Goal: Purchase product/service

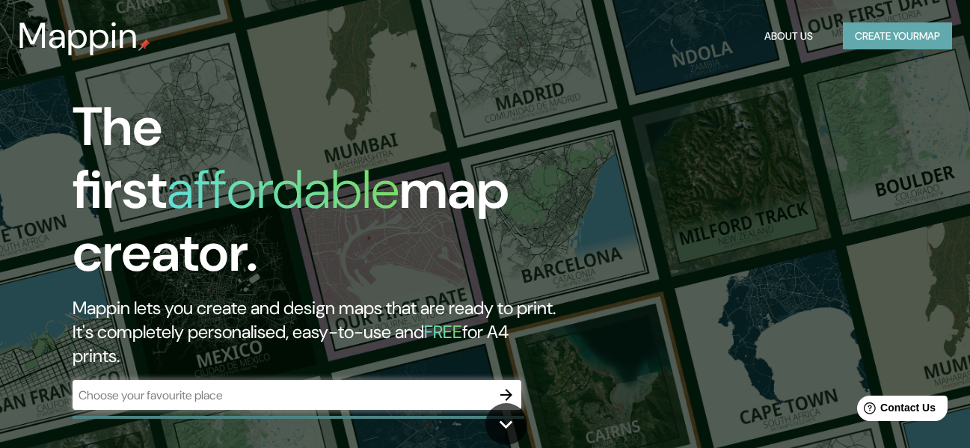
click at [864, 46] on button "Create your map" at bounding box center [897, 36] width 109 height 28
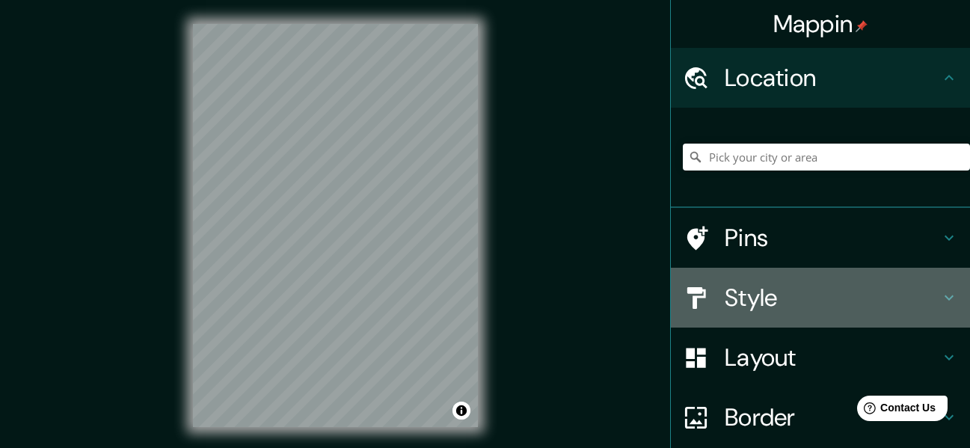
click at [769, 304] on h4 "Style" at bounding box center [832, 298] width 215 height 30
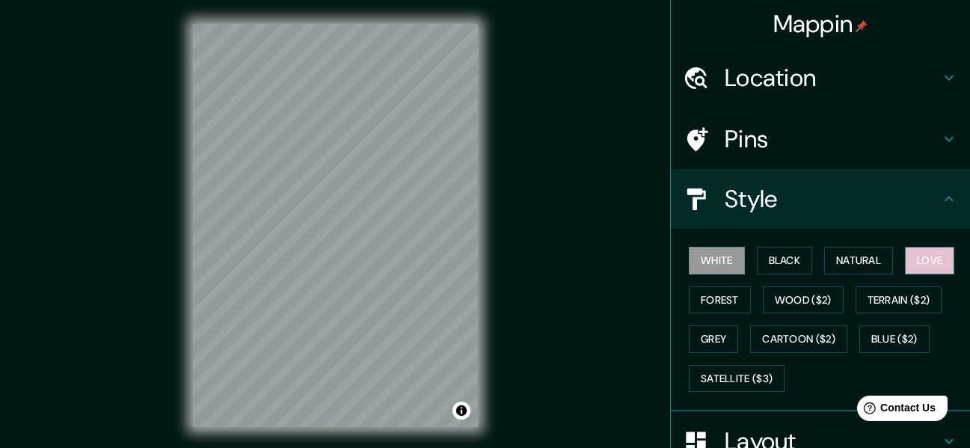
click at [910, 271] on button "Love" at bounding box center [929, 261] width 49 height 28
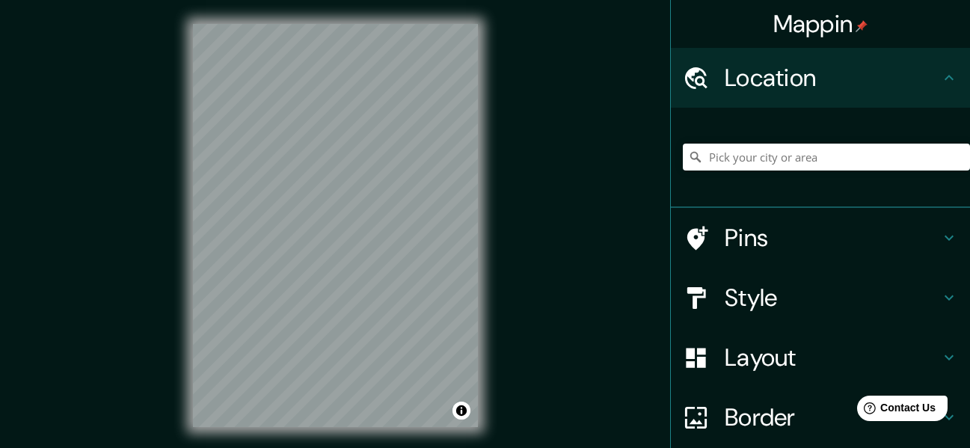
click at [494, 145] on div "© Mapbox © OpenStreetMap Improve this map" at bounding box center [335, 225] width 333 height 451
click at [548, 163] on div "Mappin Location Pins Style Layout Border Choose a border. Hint : you can make l…" at bounding box center [485, 237] width 970 height 475
click at [515, 263] on div "Mappin Location Pins Style Layout Border Choose a border. Hint : you can make l…" at bounding box center [485, 237] width 970 height 475
click at [767, 307] on h4 "Style" at bounding box center [832, 298] width 215 height 30
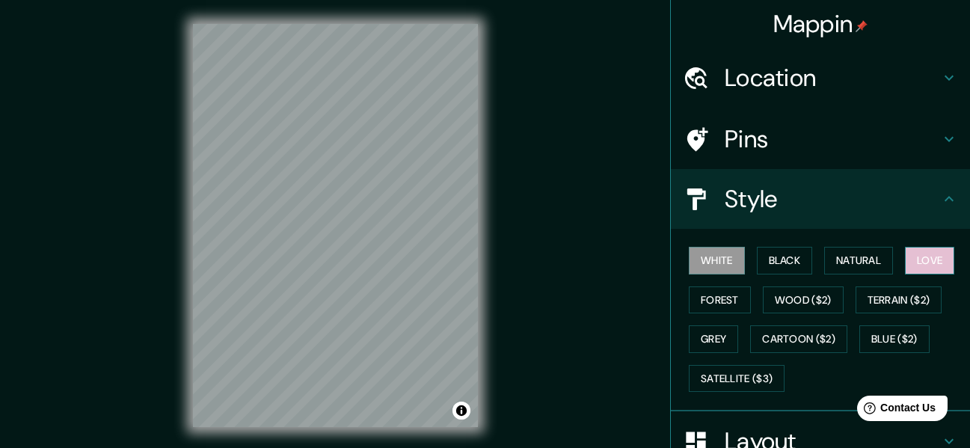
click at [907, 265] on button "Love" at bounding box center [929, 261] width 49 height 28
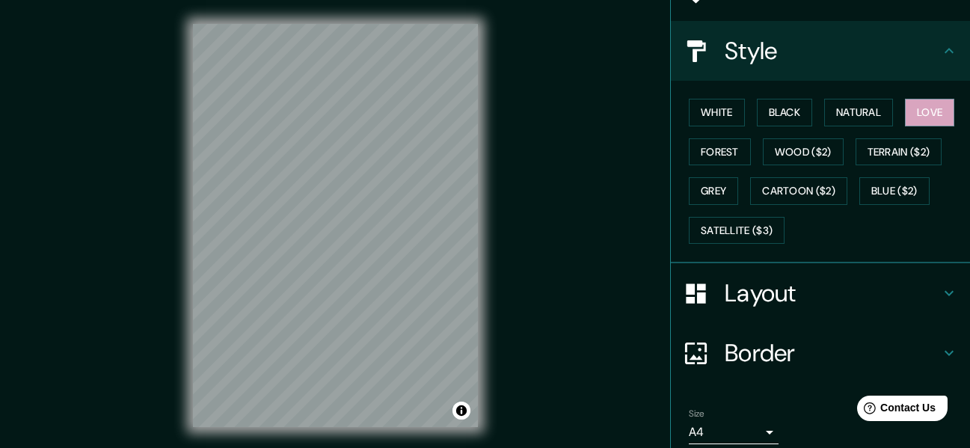
scroll to position [150, 0]
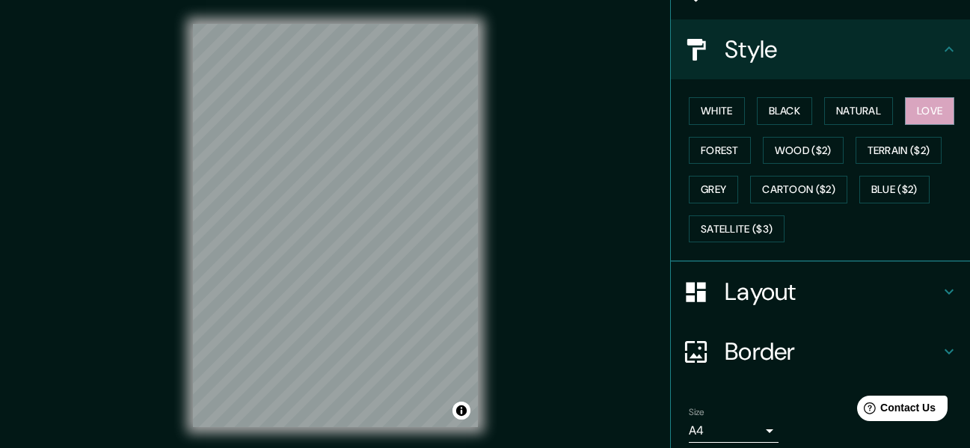
click at [764, 310] on div "Layout" at bounding box center [820, 292] width 299 height 60
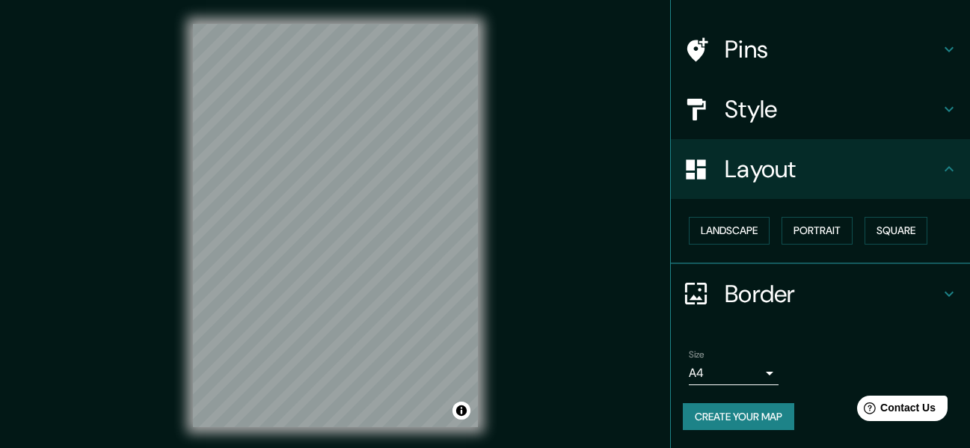
scroll to position [90, 0]
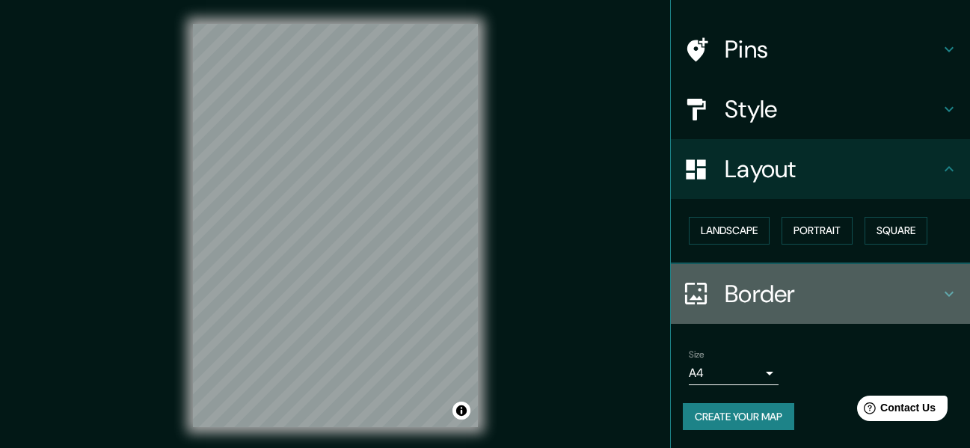
click at [736, 280] on h4 "Border" at bounding box center [832, 294] width 215 height 30
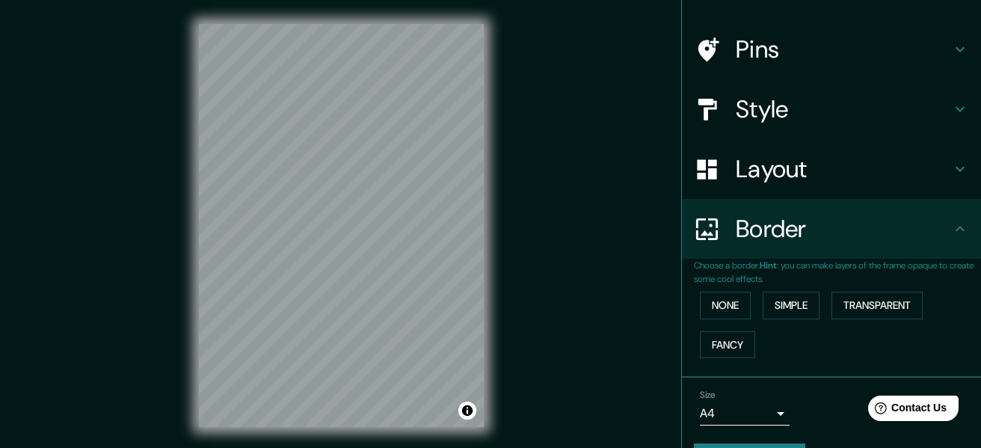
click at [728, 407] on body "Mappin Location Pins Style Layout Border Choose a border. Hint : you can make l…" at bounding box center [490, 224] width 981 height 448
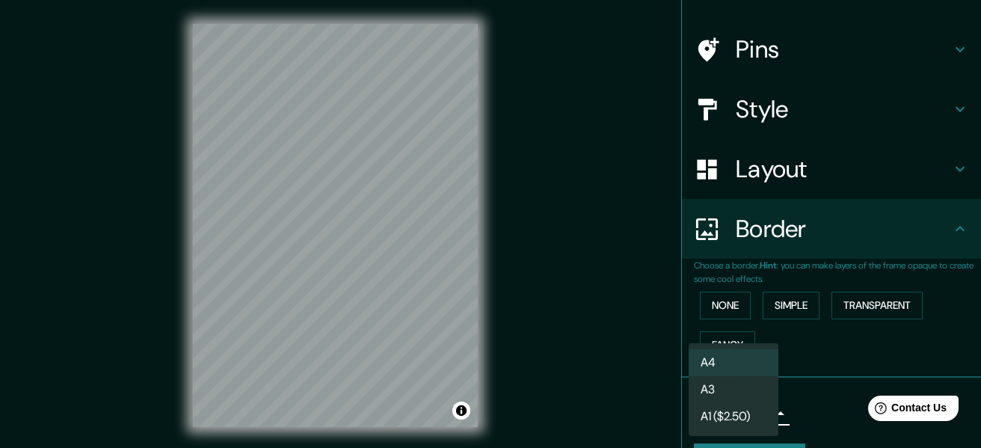
click at [730, 387] on li "A3" at bounding box center [734, 389] width 90 height 27
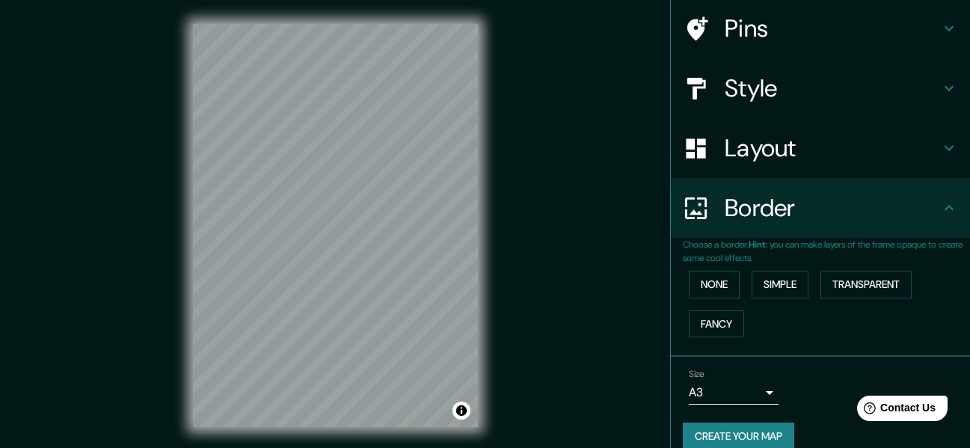
scroll to position [131, 0]
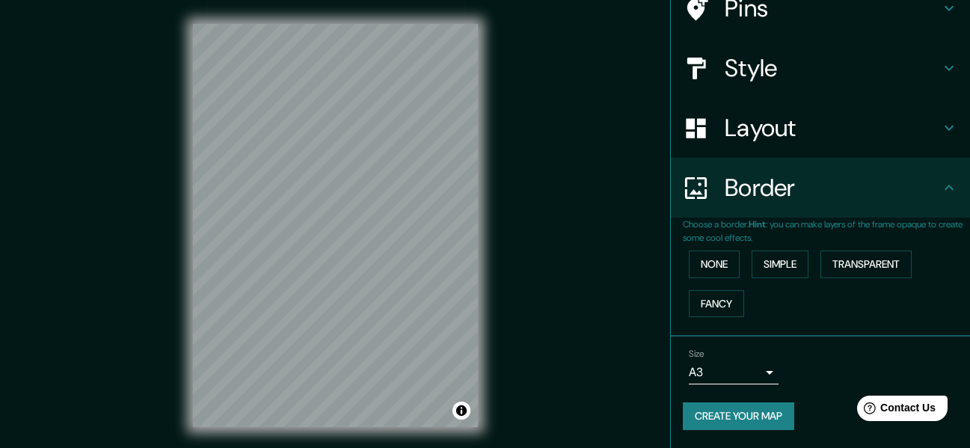
click at [752, 409] on button "Create your map" at bounding box center [738, 416] width 111 height 28
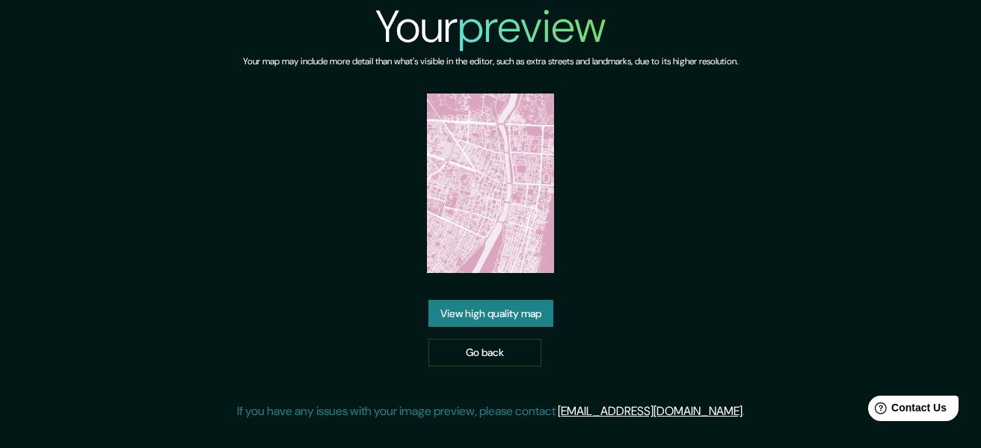
click at [488, 312] on link "View high quality map" at bounding box center [491, 314] width 125 height 28
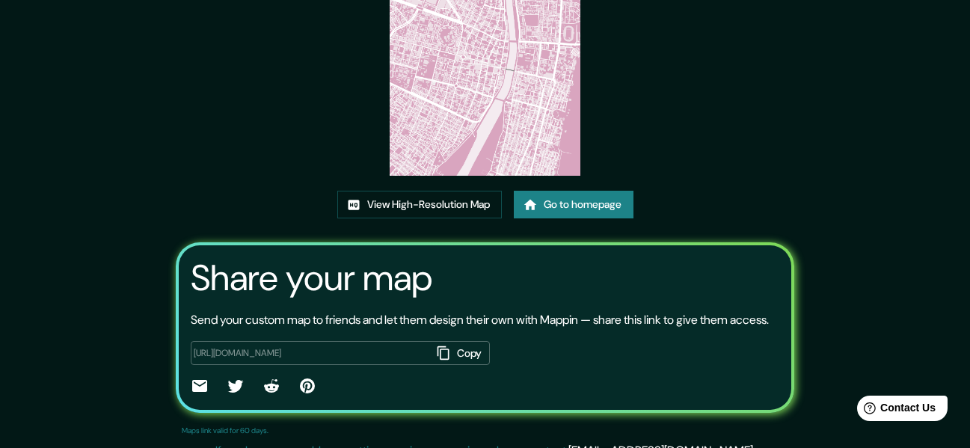
scroll to position [176, 0]
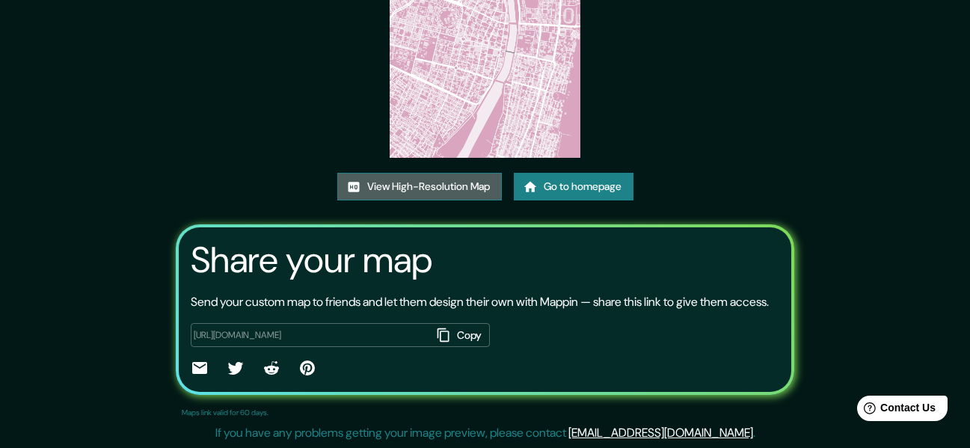
click at [438, 189] on link "View High-Resolution Map" at bounding box center [419, 187] width 165 height 28
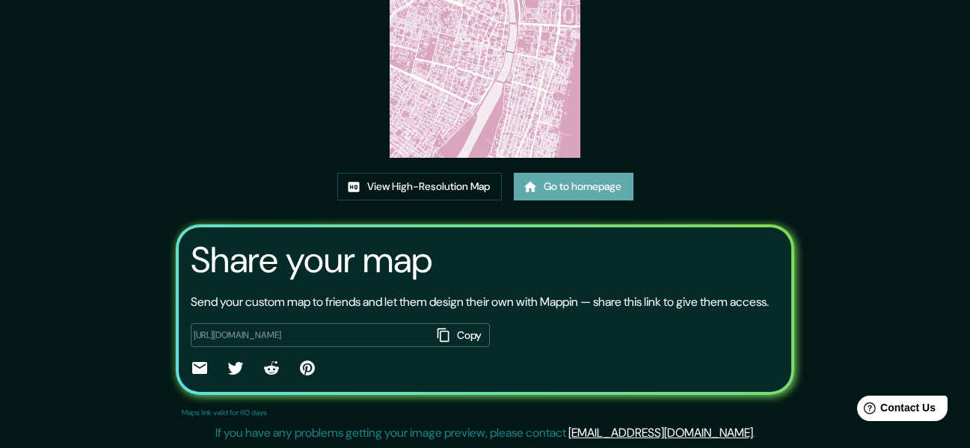
click at [555, 191] on link "Go to homepage" at bounding box center [574, 187] width 120 height 28
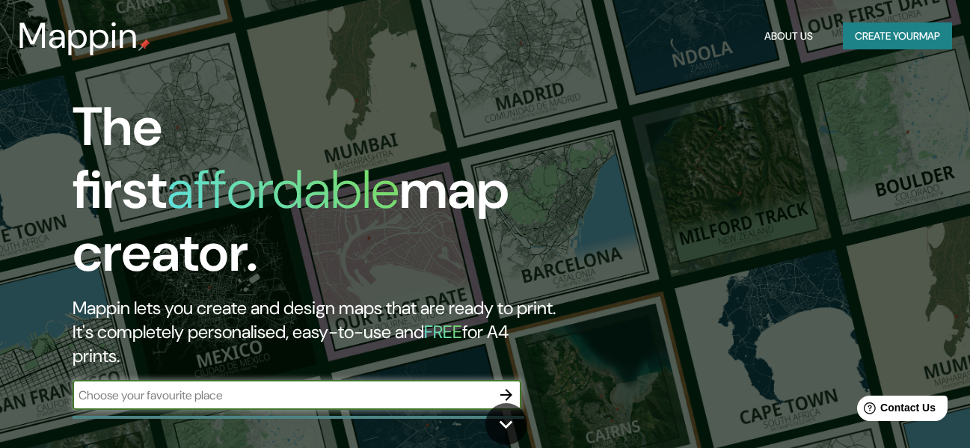
click at [879, 43] on button "Create your map" at bounding box center [897, 36] width 109 height 28
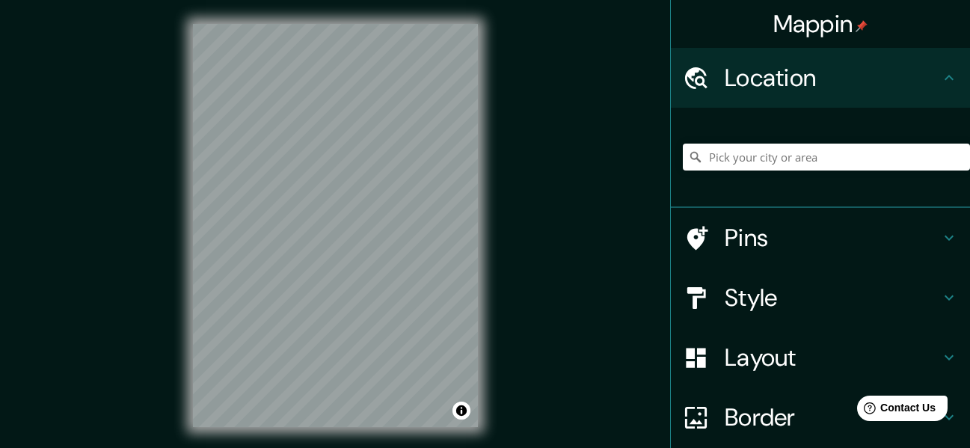
click at [543, 206] on div "Mappin Location Pins Style Layout Border Choose a border. Hint : you can make l…" at bounding box center [485, 237] width 970 height 475
click at [485, 114] on div "© Mapbox © OpenStreetMap Improve this map" at bounding box center [335, 225] width 333 height 451
click at [517, 190] on div "Mappin Location Pins Style Layout Border Choose a border. Hint : you can make l…" at bounding box center [485, 237] width 970 height 475
click at [802, 298] on h4 "Style" at bounding box center [832, 298] width 215 height 30
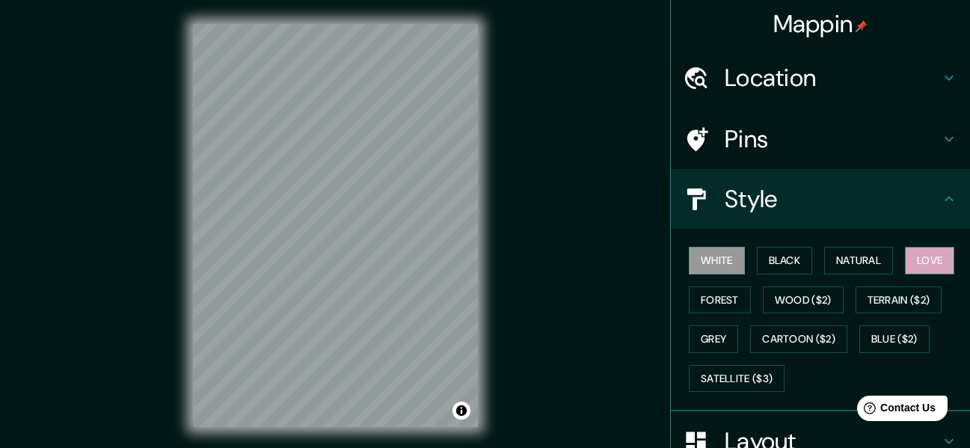
click at [931, 265] on button "Love" at bounding box center [929, 261] width 49 height 28
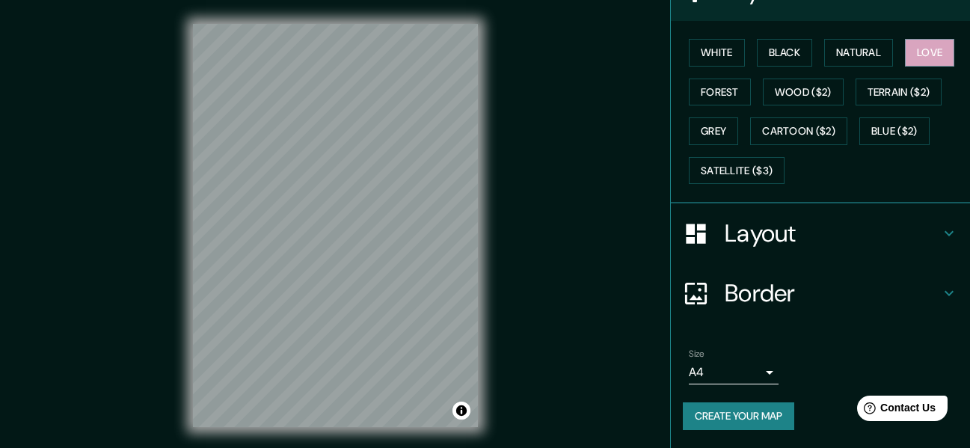
click at [753, 283] on h4 "Border" at bounding box center [832, 293] width 215 height 30
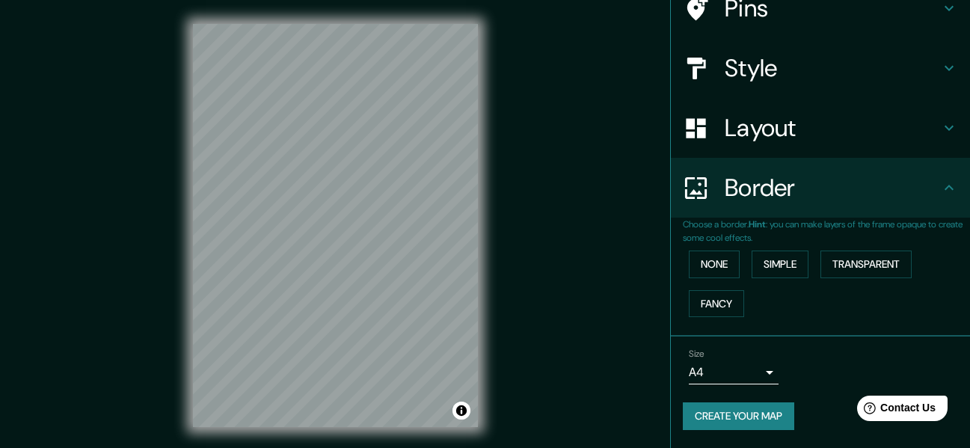
scroll to position [131, 0]
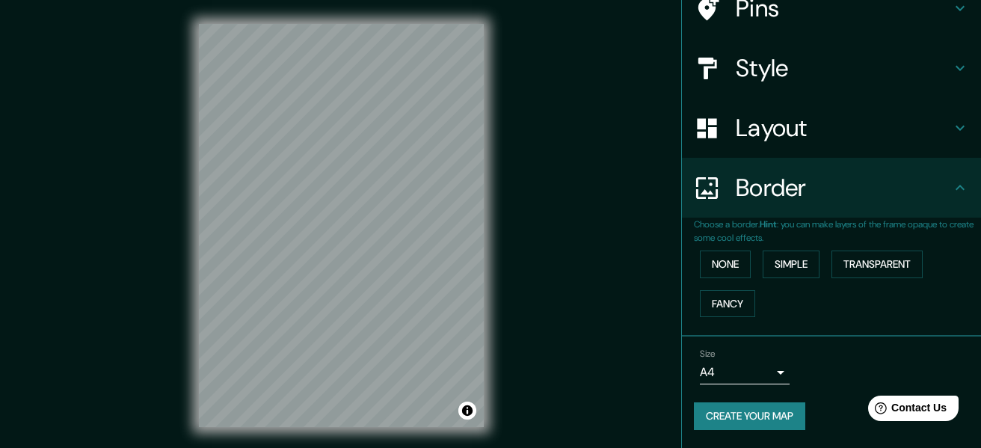
click at [755, 365] on body "Mappin Location Pins Style Layout Border Choose a border. Hint : you can make l…" at bounding box center [490, 224] width 981 height 448
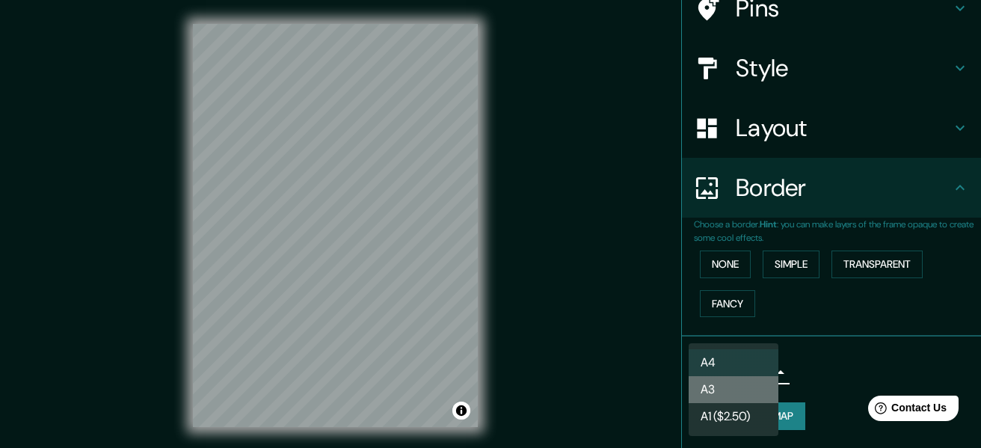
click at [747, 389] on li "A3" at bounding box center [734, 389] width 90 height 27
type input "a4"
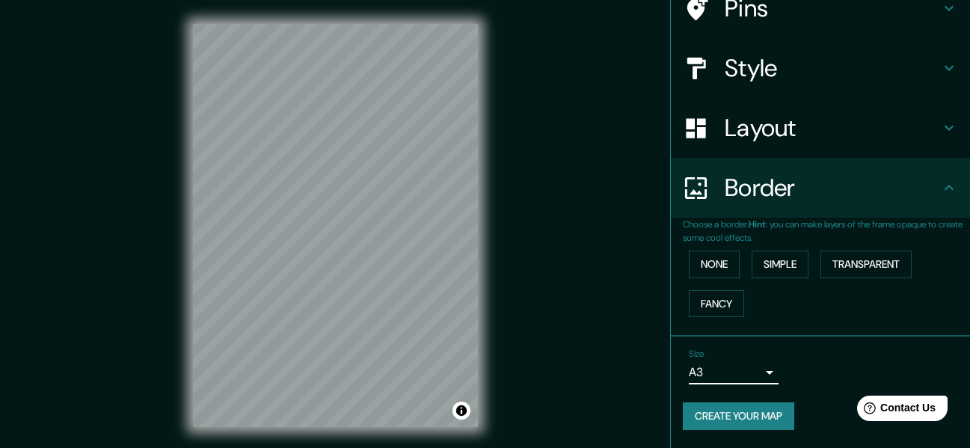
click at [808, 388] on div "Size A3 a4" at bounding box center [820, 367] width 275 height 48
click at [711, 411] on button "Create your map" at bounding box center [738, 416] width 111 height 28
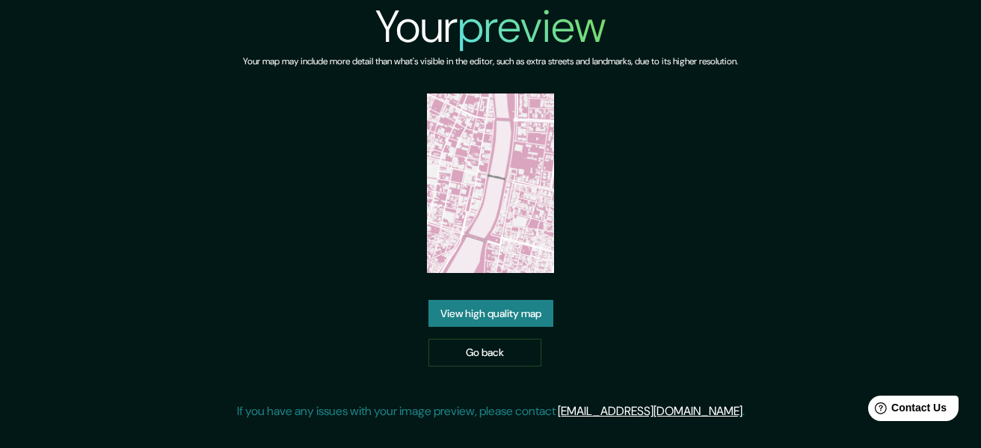
click at [538, 308] on link "View high quality map" at bounding box center [491, 314] width 125 height 28
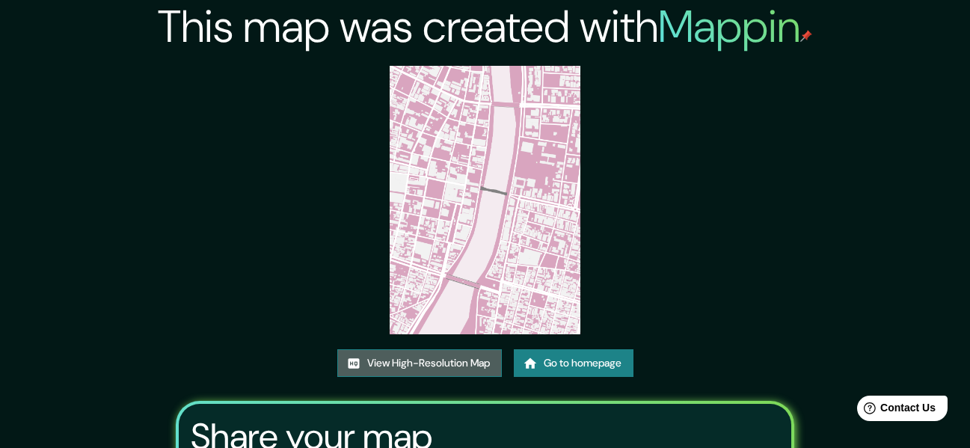
click at [458, 357] on link "View High-Resolution Map" at bounding box center [419, 363] width 165 height 28
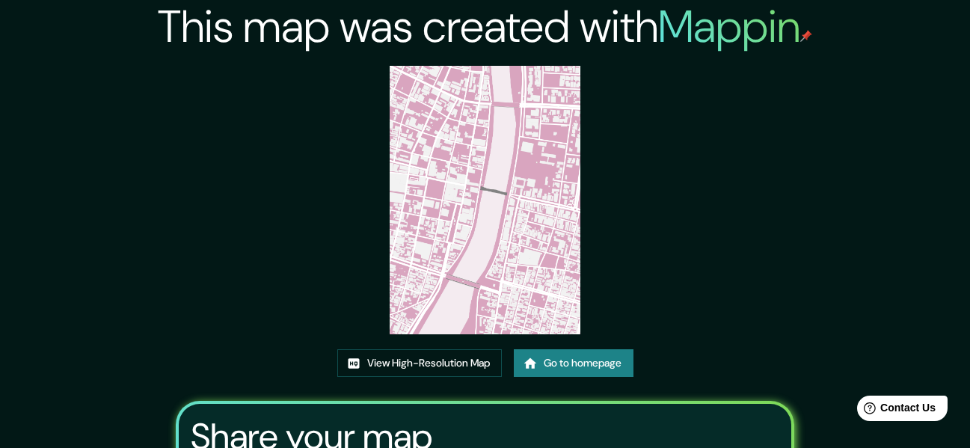
click at [548, 367] on link "Go to homepage" at bounding box center [574, 363] width 120 height 28
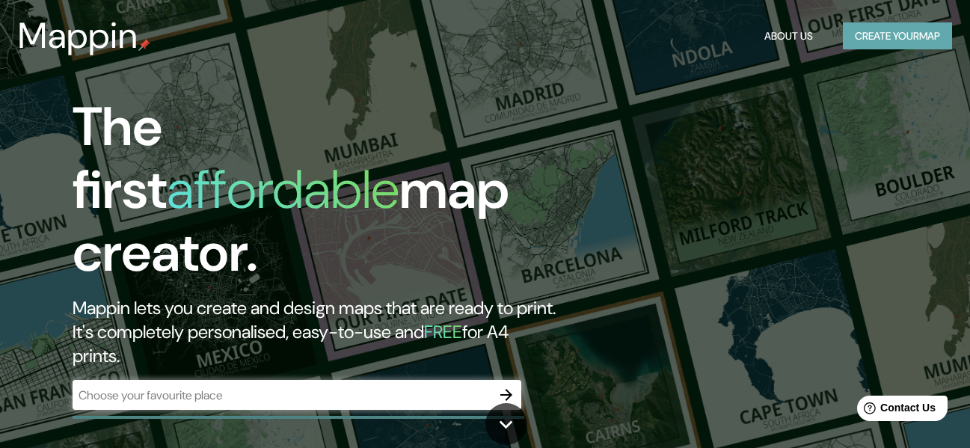
click at [861, 46] on button "Create your map" at bounding box center [897, 36] width 109 height 28
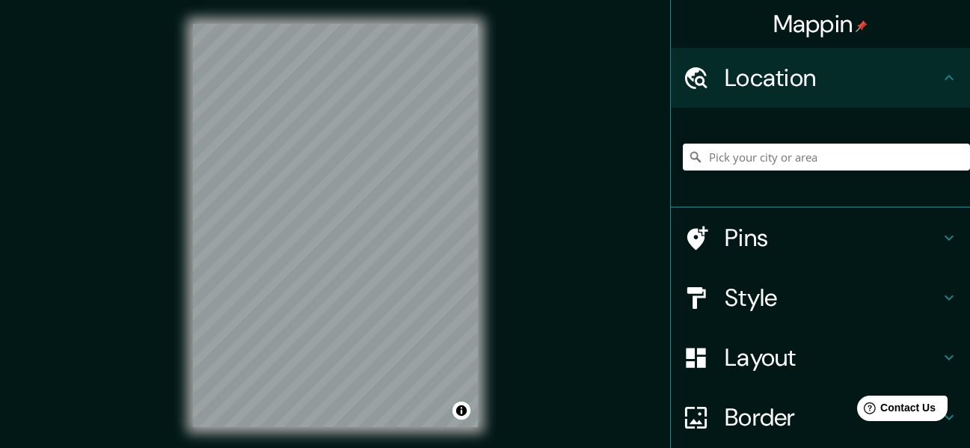
click at [495, 196] on div "© Mapbox © OpenStreetMap Improve this map" at bounding box center [335, 225] width 333 height 451
click at [544, 85] on div "Mappin Location Pins Style Layout Border Choose a border. Hint : you can make l…" at bounding box center [485, 237] width 970 height 475
click at [491, 83] on div "© Mapbox © OpenStreetMap Improve this map" at bounding box center [335, 225] width 333 height 451
click at [614, 96] on div "Mappin Location Pins Style Layout Border Choose a border. Hint : you can make l…" at bounding box center [485, 237] width 970 height 475
click at [497, 176] on div "© Mapbox © OpenStreetMap Improve this map" at bounding box center [335, 225] width 333 height 451
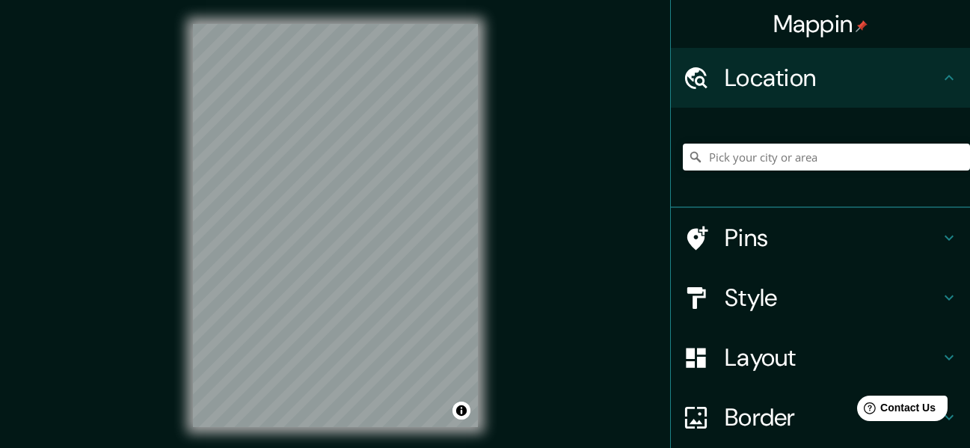
click at [535, 173] on div "Mappin Location Pins Style Layout Border Choose a border. Hint : you can make l…" at bounding box center [485, 237] width 970 height 475
click at [167, 194] on div "Mappin Location Pins Style Layout Border Choose a border. Hint : you can make l…" at bounding box center [485, 237] width 970 height 475
click at [589, 214] on div "Mappin Location Pins Style Layout Border Choose a border. Hint : you can make l…" at bounding box center [485, 237] width 970 height 475
click at [497, 273] on div "© Mapbox © OpenStreetMap Improve this map" at bounding box center [335, 225] width 333 height 451
click at [758, 298] on h4 "Style" at bounding box center [832, 298] width 215 height 30
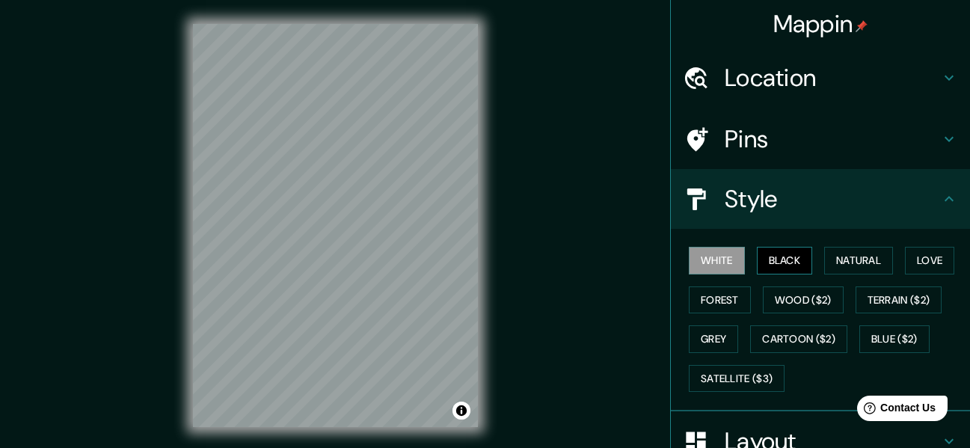
click at [793, 268] on button "Black" at bounding box center [785, 261] width 56 height 28
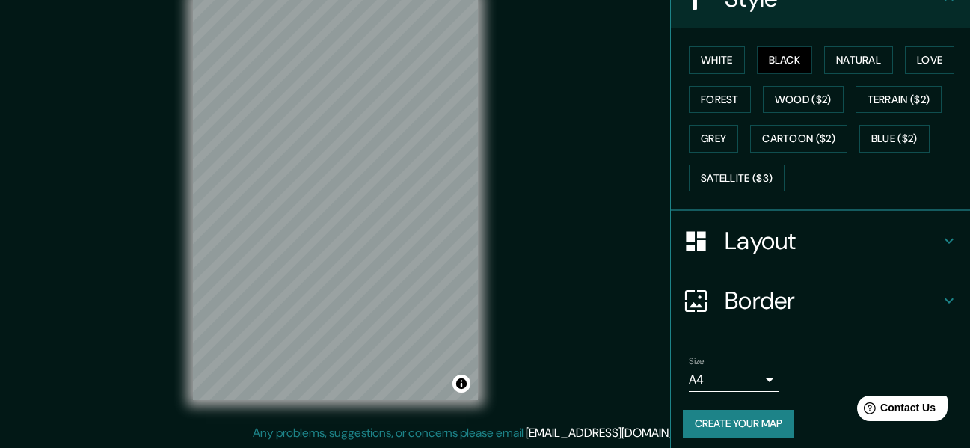
scroll to position [208, 0]
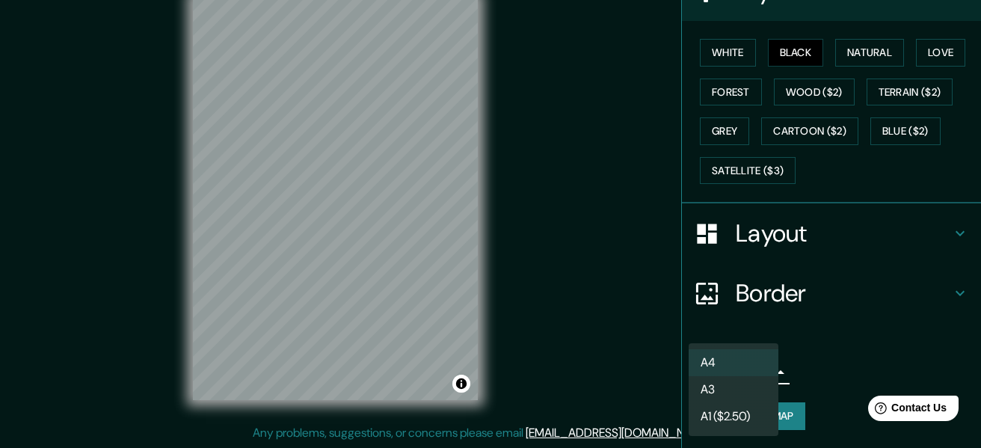
click at [751, 378] on body "Mappin Location Pins Style White Black Natural Love Forest Wood ($2) Terrain ($…" at bounding box center [490, 197] width 981 height 448
click at [740, 395] on li "A3" at bounding box center [734, 389] width 90 height 27
type input "a4"
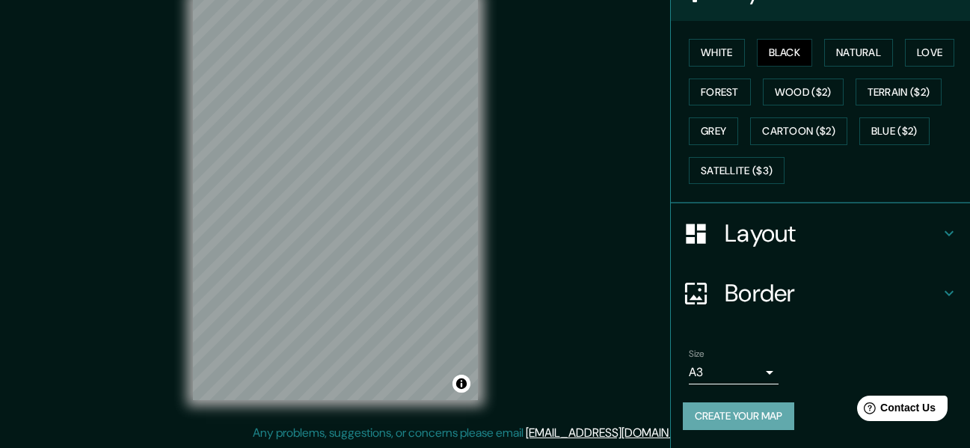
click at [764, 417] on button "Create your map" at bounding box center [738, 416] width 111 height 28
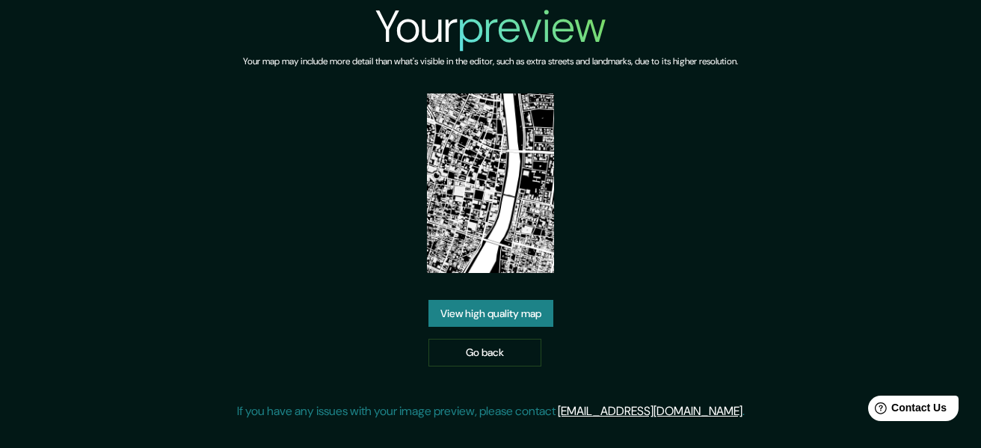
click at [541, 319] on link "View high quality map" at bounding box center [491, 314] width 125 height 28
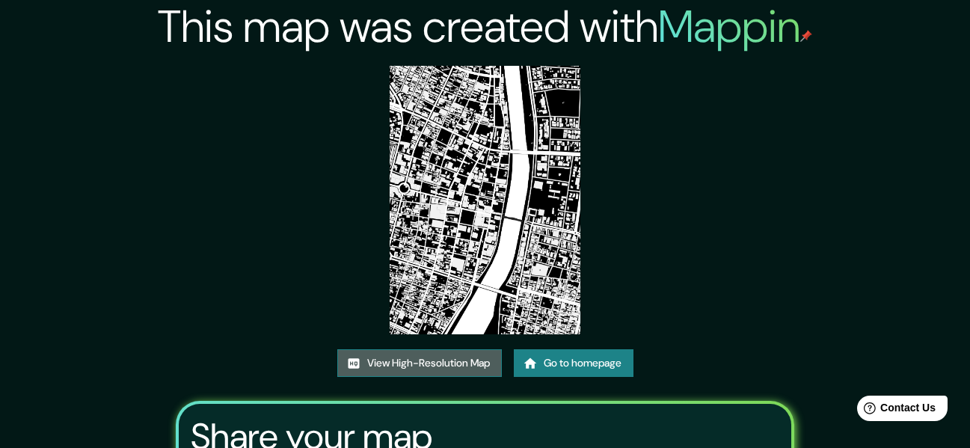
click at [462, 360] on link "View High-Resolution Map" at bounding box center [419, 363] width 165 height 28
